Goal: Information Seeking & Learning: Find specific page/section

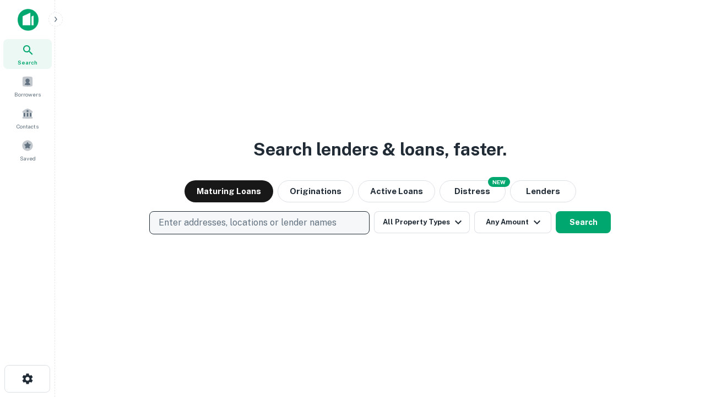
click at [259, 223] on p "Enter addresses, locations or lender names" at bounding box center [248, 222] width 178 height 13
type input "**********"
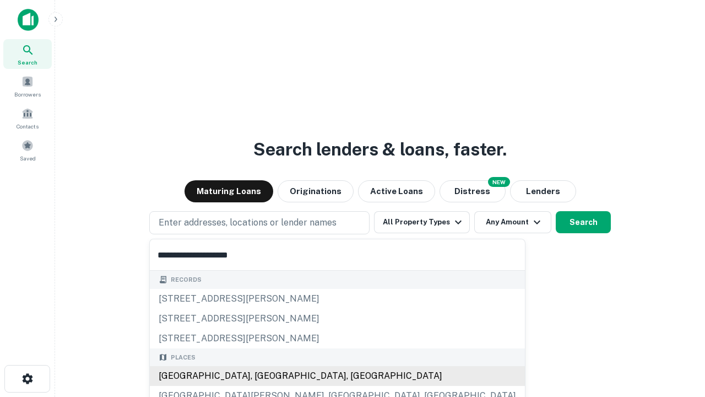
click at [263, 376] on div "[GEOGRAPHIC_DATA], [GEOGRAPHIC_DATA], [GEOGRAPHIC_DATA]" at bounding box center [337, 376] width 375 height 20
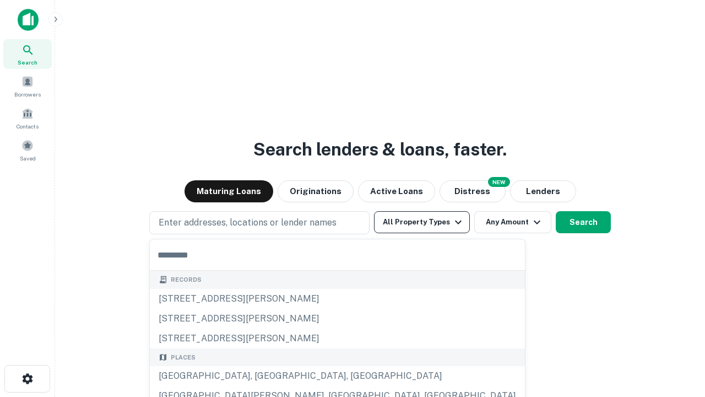
click at [422, 222] on button "All Property Types" at bounding box center [422, 222] width 96 height 22
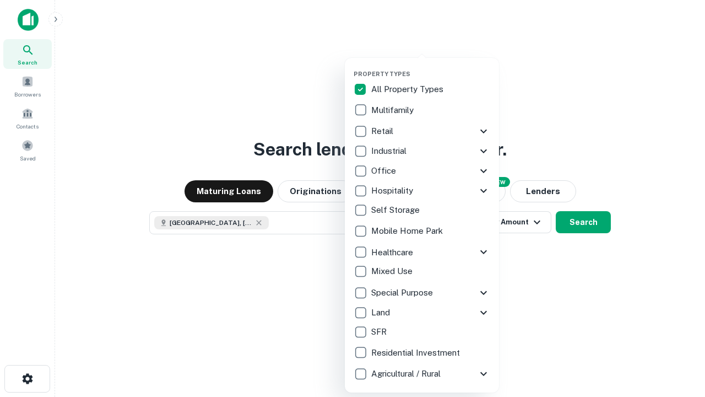
click at [431, 67] on button "button" at bounding box center [431, 67] width 154 height 1
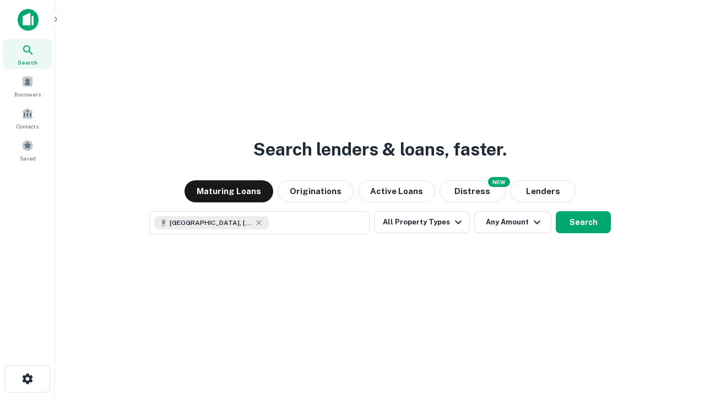
scroll to position [18, 0]
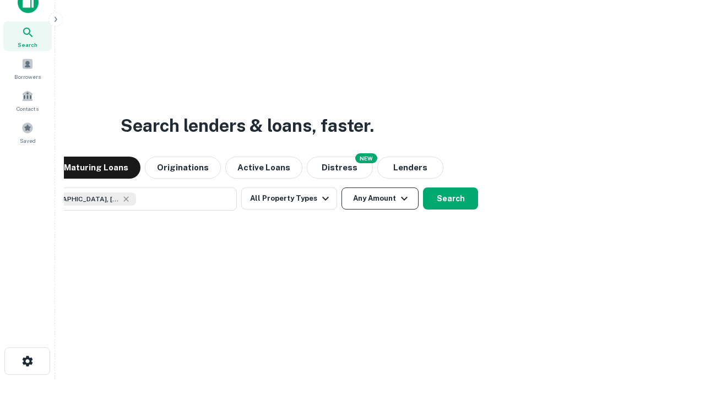
click at [342, 187] on button "Any Amount" at bounding box center [380, 198] width 77 height 22
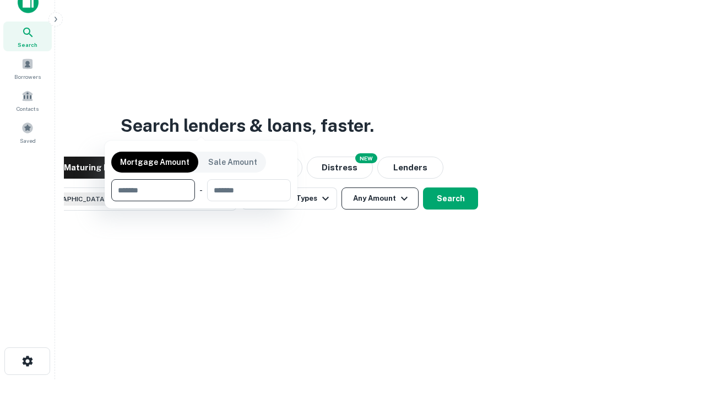
scroll to position [79, 312]
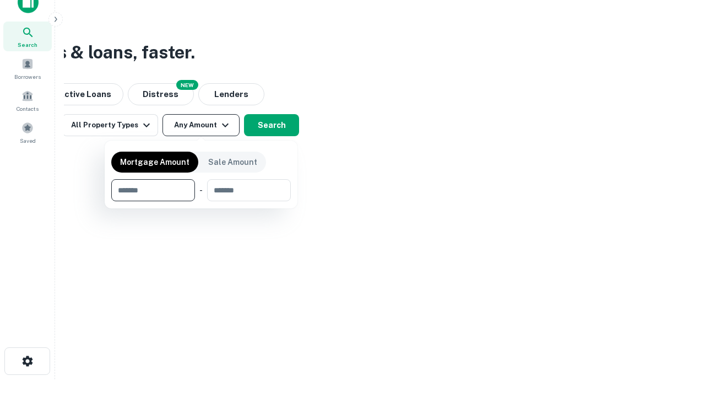
type input "*******"
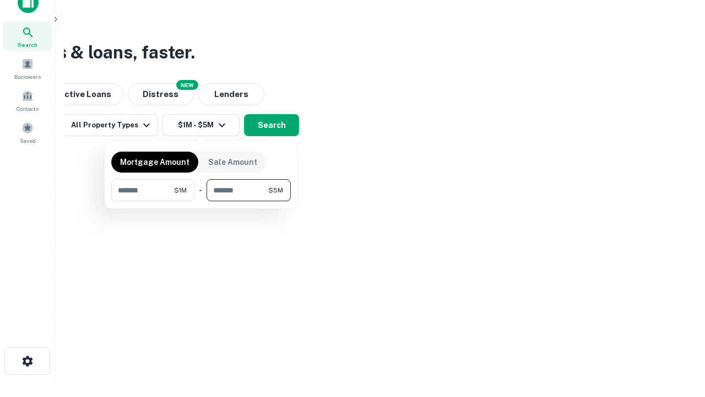
type input "*******"
click at [201, 201] on button "button" at bounding box center [201, 201] width 180 height 1
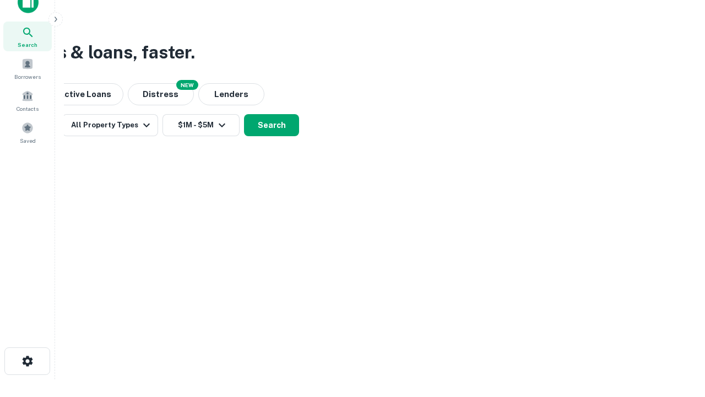
scroll to position [18, 0]
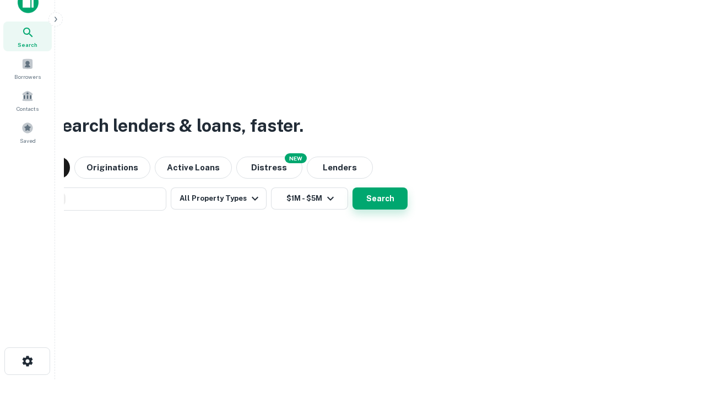
click at [353, 187] on button "Search" at bounding box center [380, 198] width 55 height 22
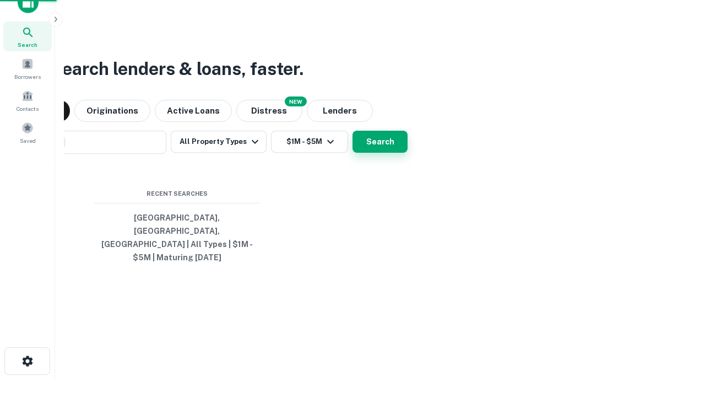
scroll to position [36, 312]
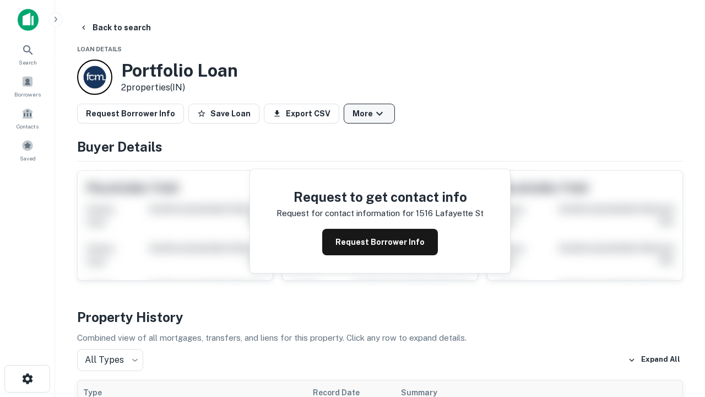
click at [369, 114] on button "More" at bounding box center [369, 114] width 51 height 20
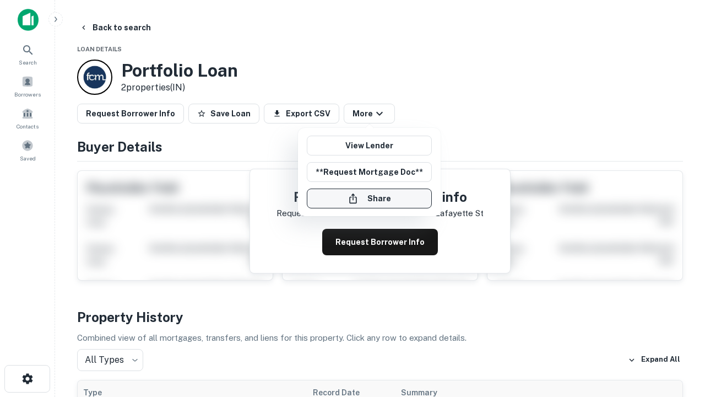
click at [369, 198] on button "Share" at bounding box center [369, 198] width 125 height 20
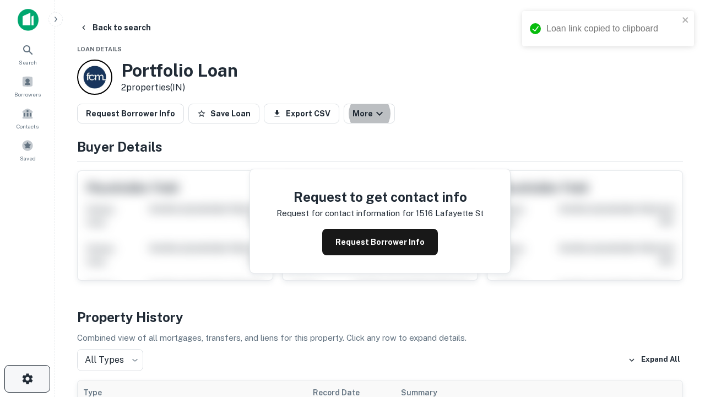
click at [27, 379] on icon "button" at bounding box center [27, 378] width 13 height 13
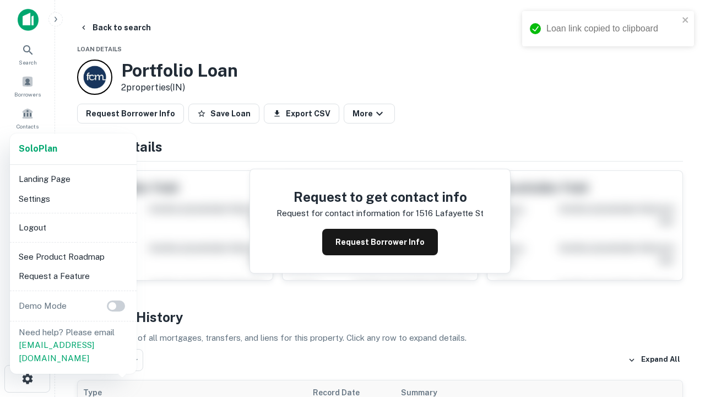
click at [73, 227] on li "Logout" at bounding box center [73, 228] width 118 height 20
